Goal: Communication & Community: Share content

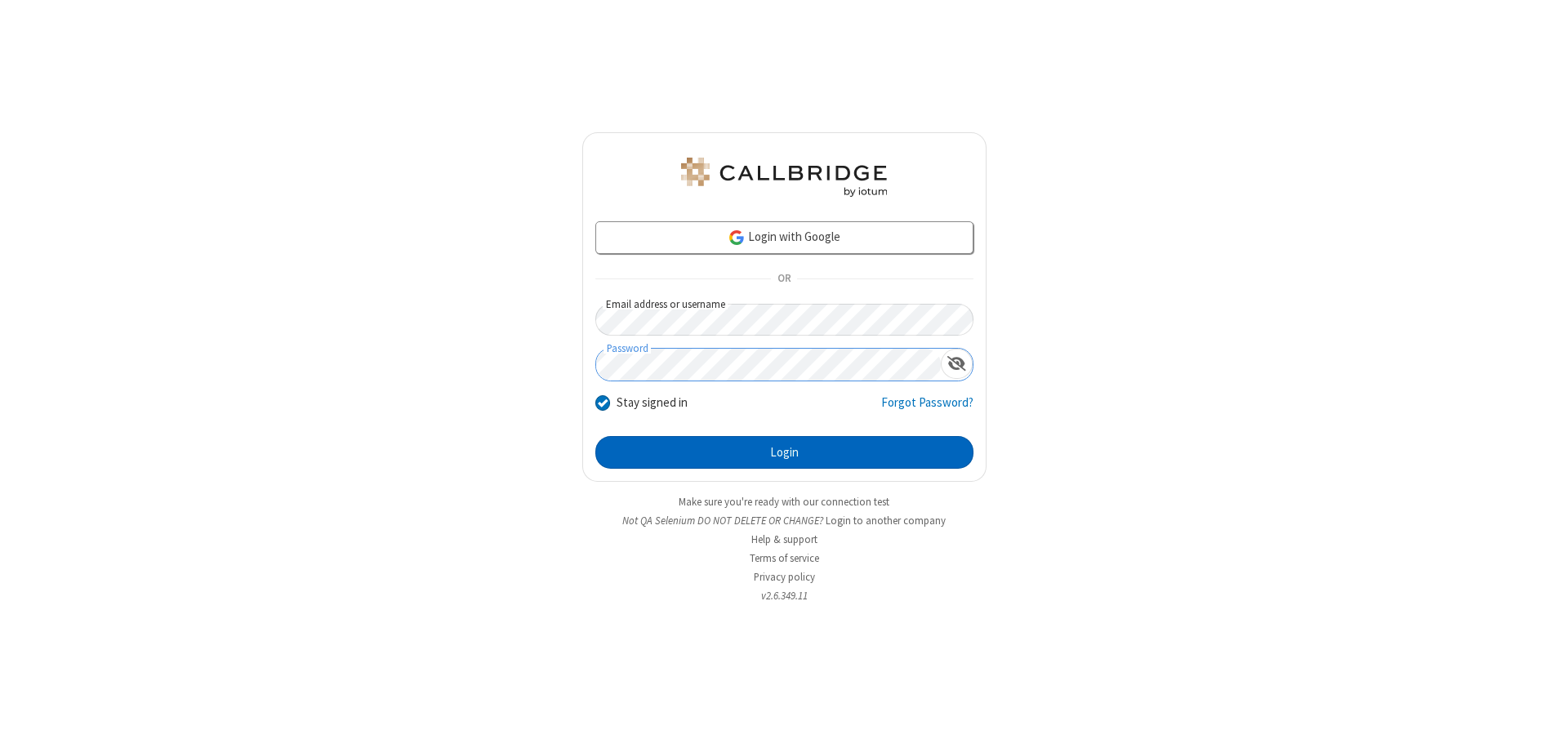
click at [784, 453] on button "Login" at bounding box center [784, 453] width 378 height 33
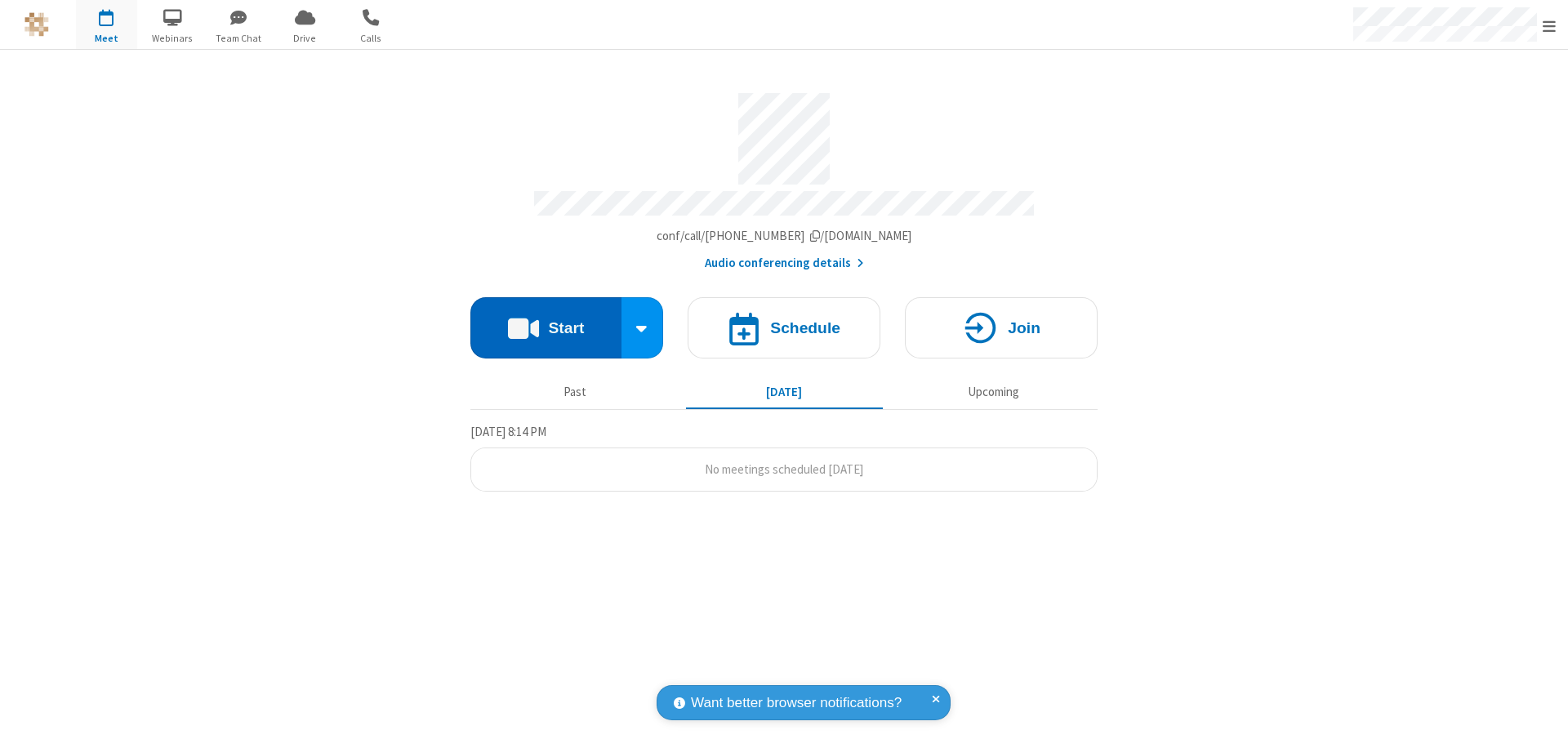
click at [546, 320] on button "Start" at bounding box center [546, 328] width 151 height 61
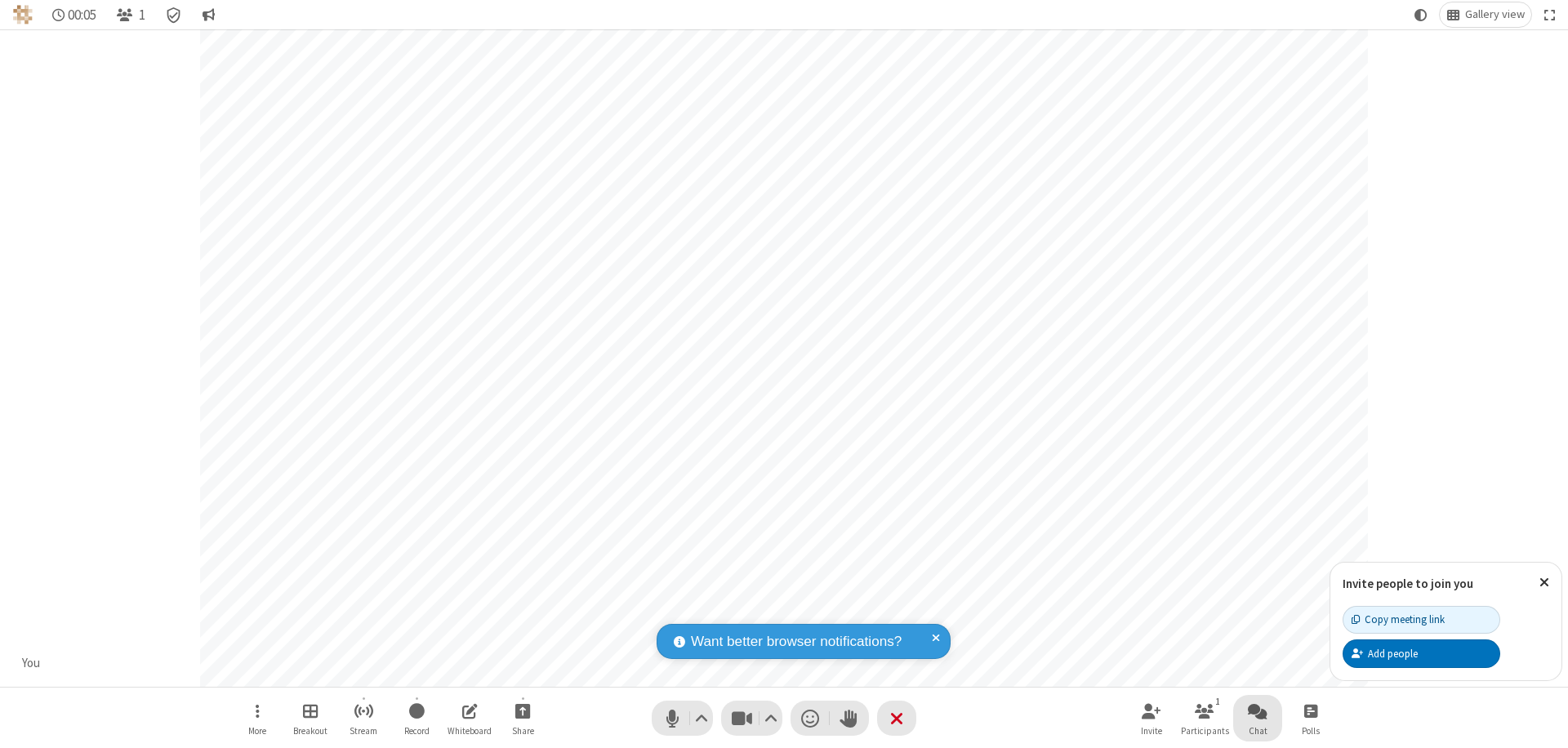
click at [1258, 710] on span "Open chat" at bounding box center [1258, 710] width 20 height 20
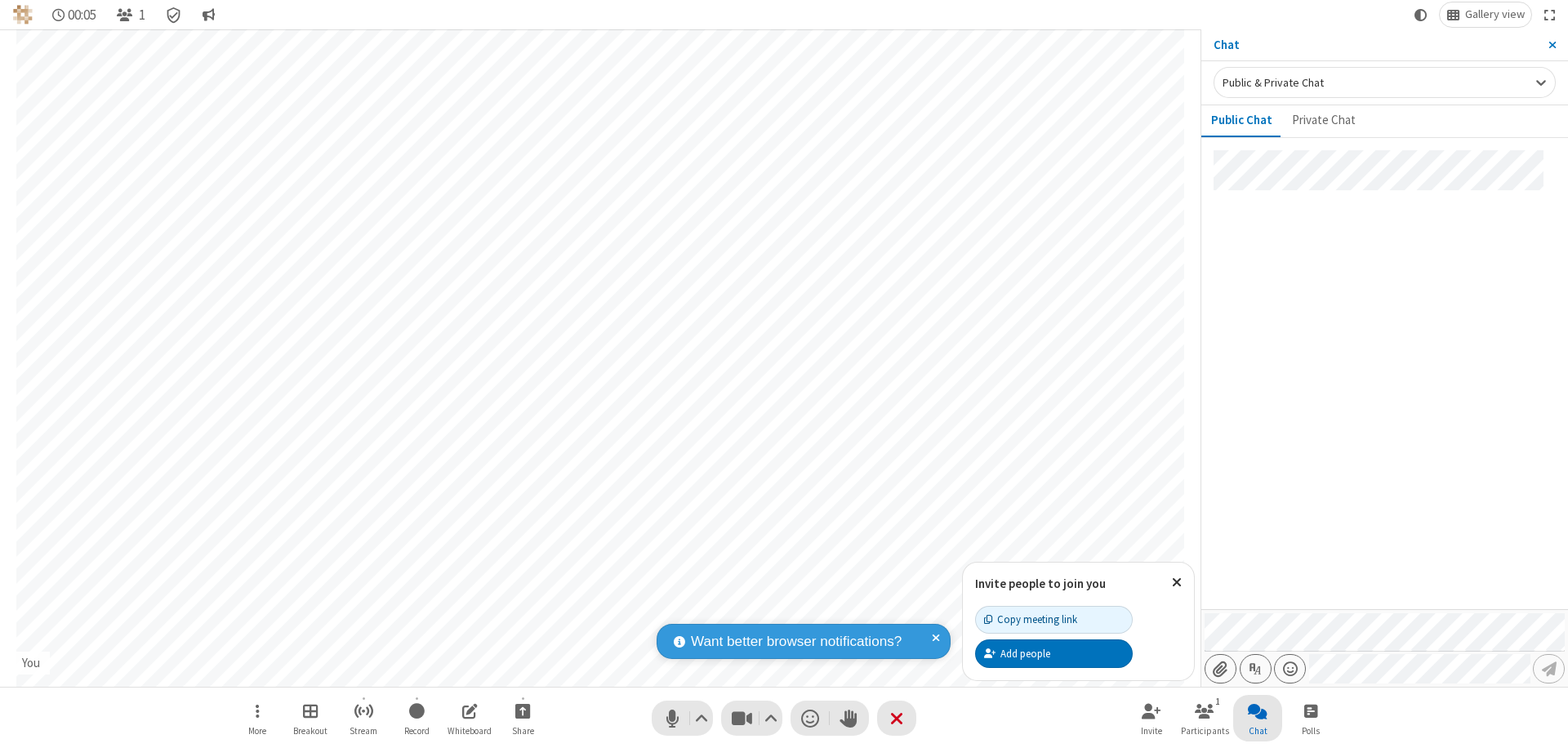
type input "C:\fakepath\doc_test.docx"
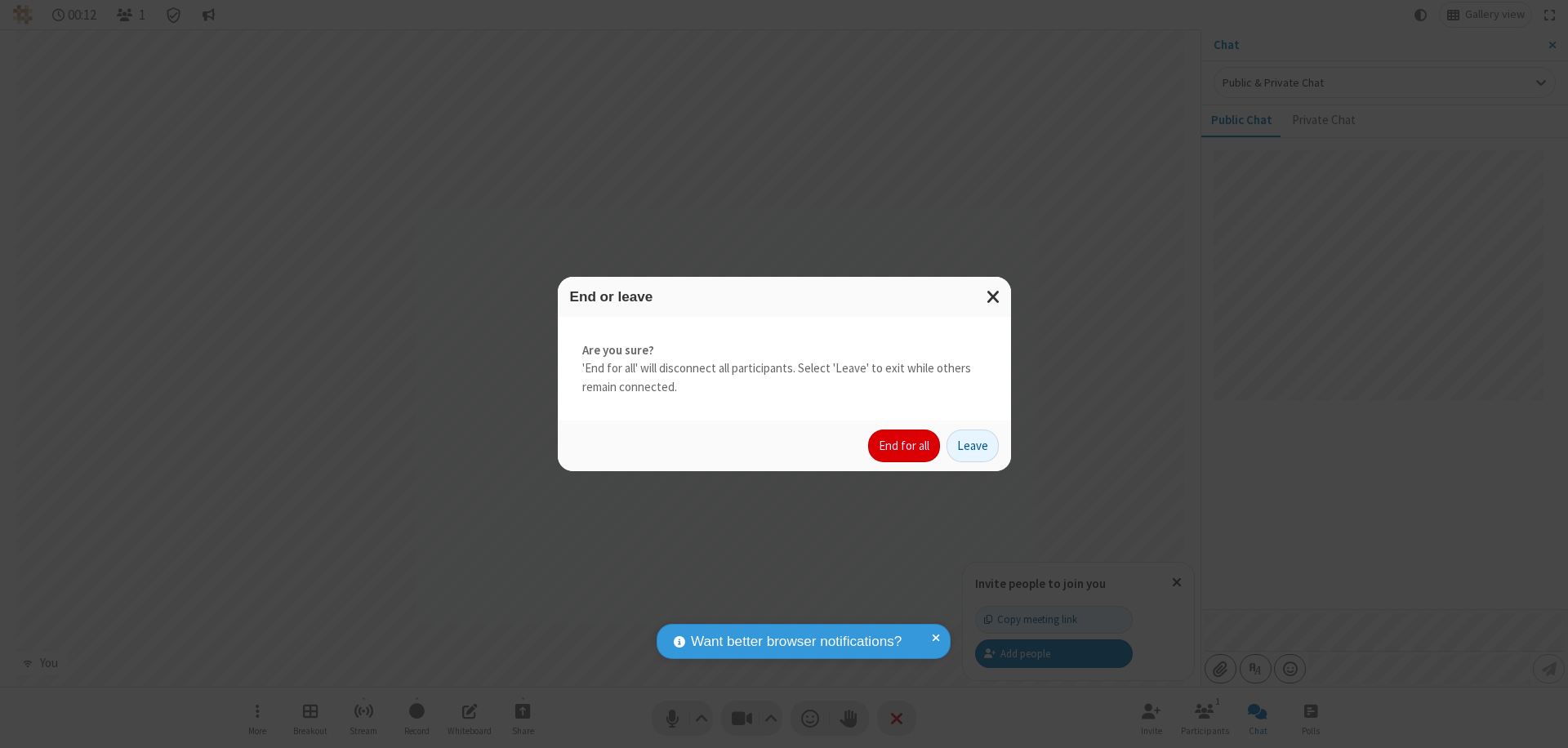
click at [905, 446] on button "End for all" at bounding box center [904, 446] width 72 height 33
